Goal: Navigation & Orientation: Find specific page/section

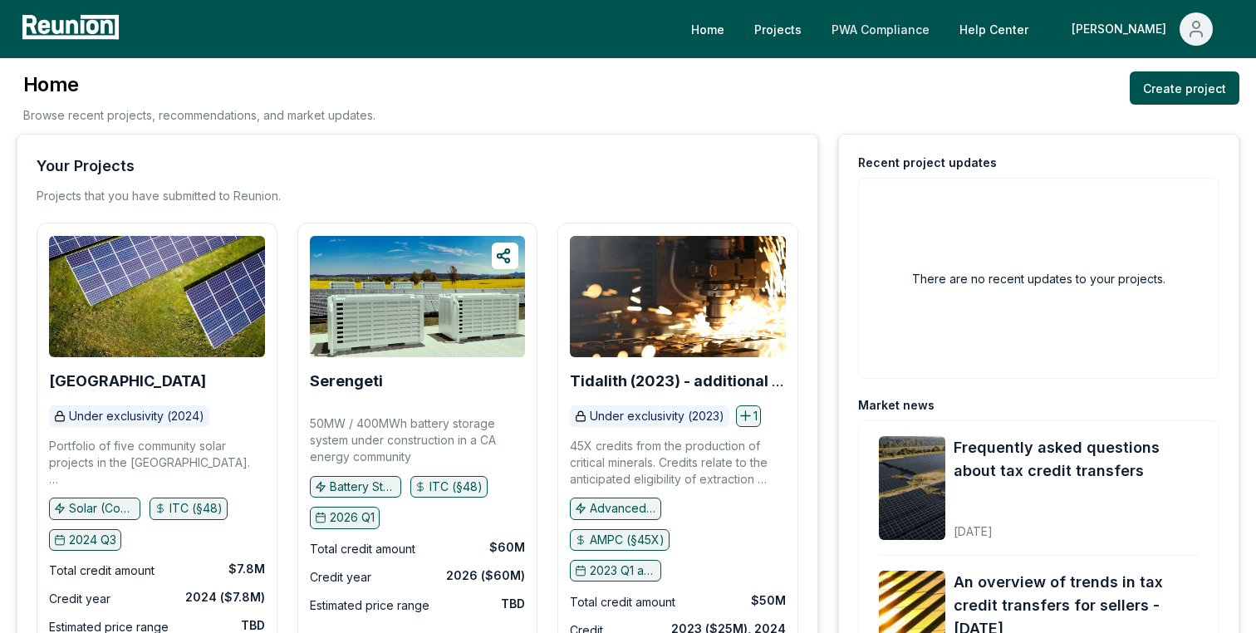
click at [943, 33] on link "PWA Compliance" at bounding box center [880, 28] width 125 height 33
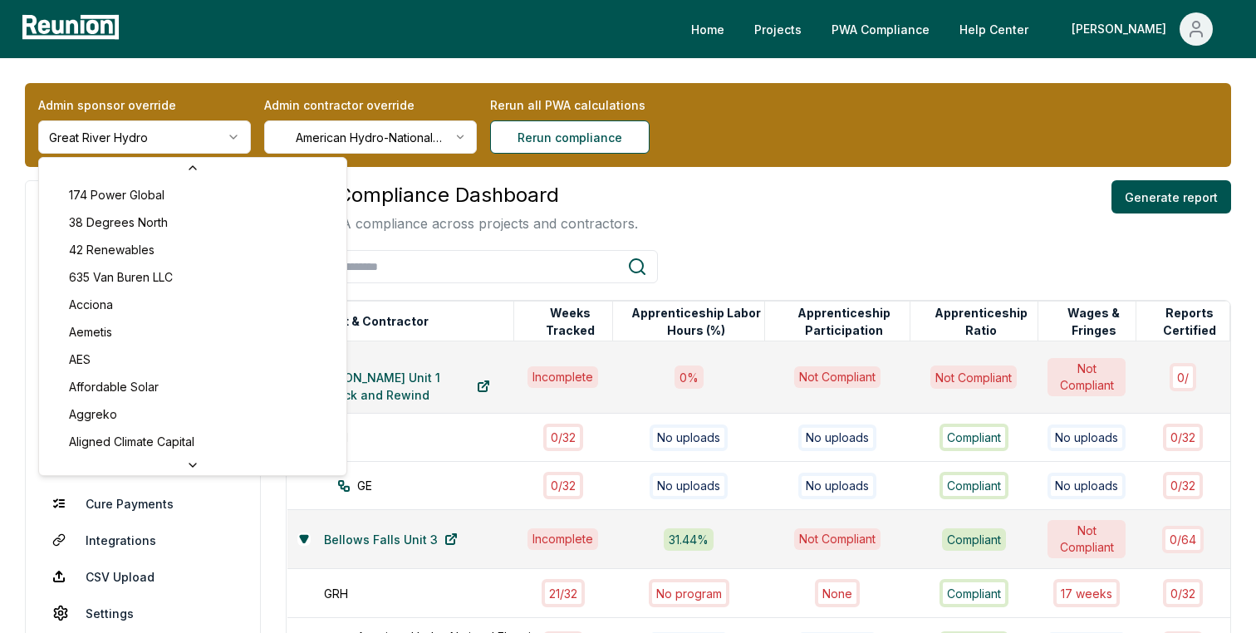
click at [194, 150] on html "Please visit us on your desktop We're working on making our marketplace mobile-…" at bounding box center [628, 416] width 1256 height 832
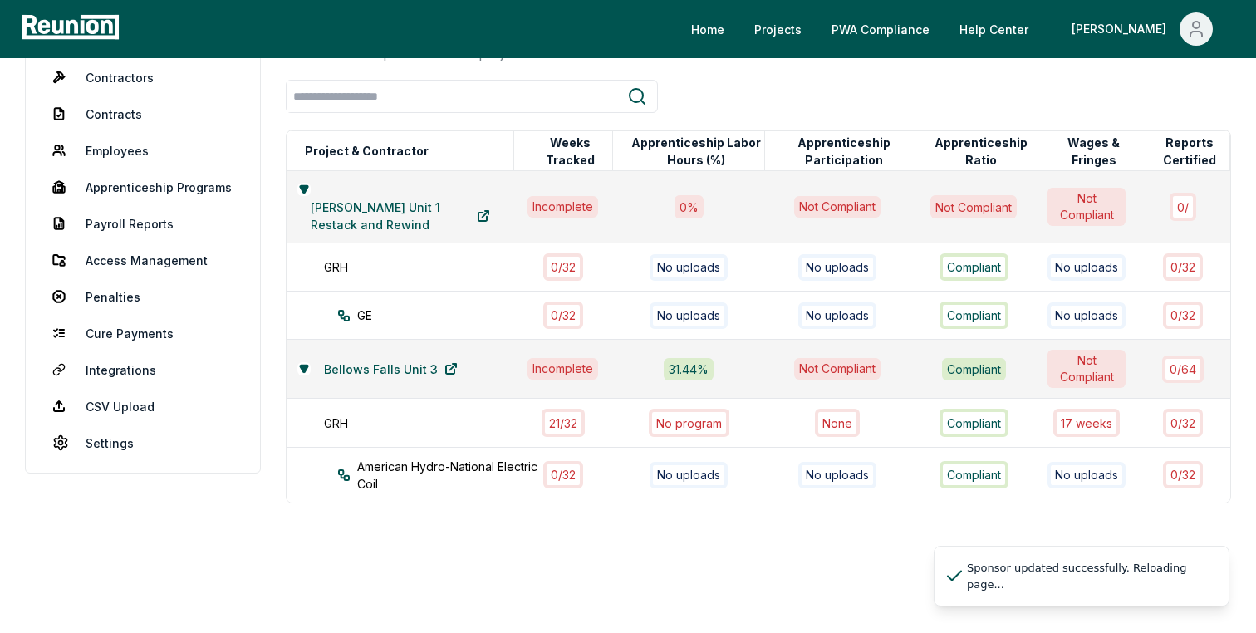
scroll to position [197, 0]
